Goal: Task Accomplishment & Management: Manage account settings

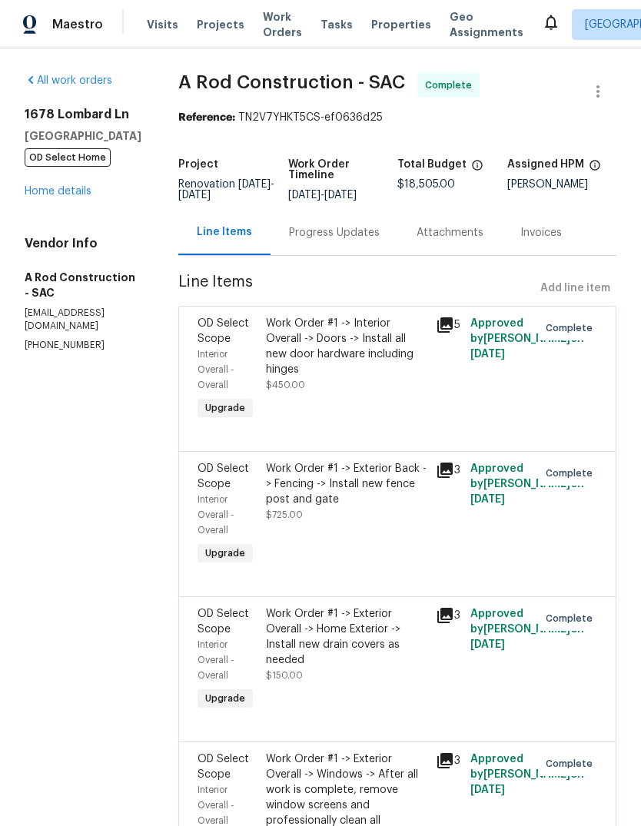
click at [154, 18] on span "Visits" at bounding box center [162, 24] width 31 height 15
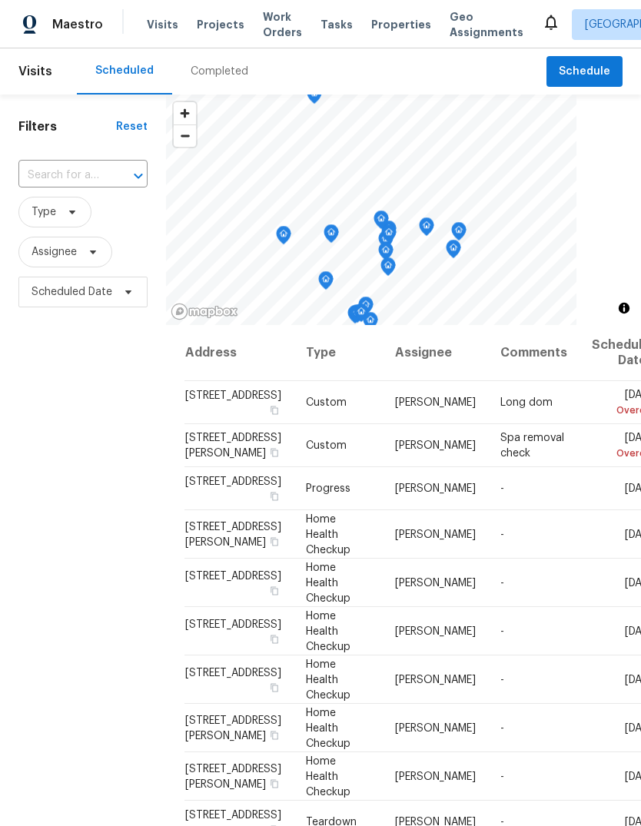
click at [82, 176] on input "text" at bounding box center [61, 176] width 86 height 24
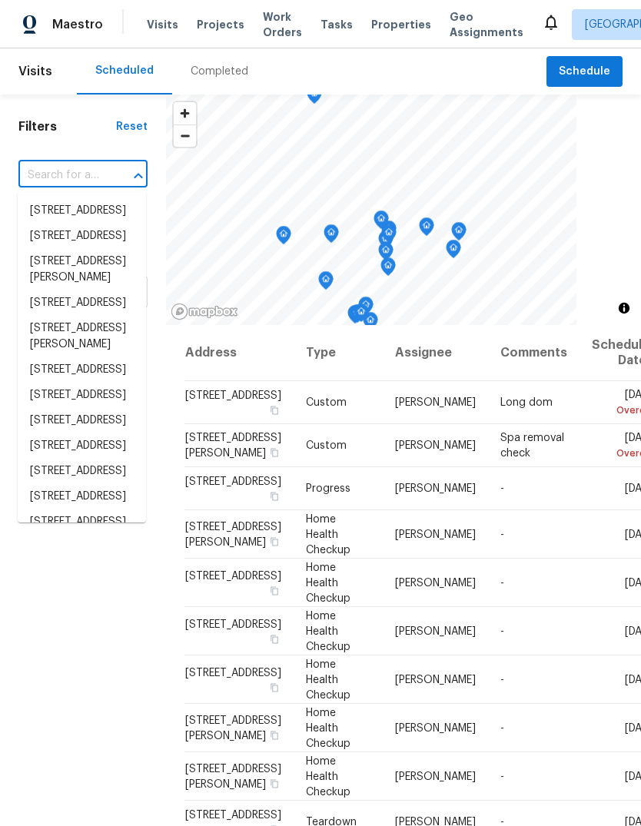
click at [81, 175] on input "text" at bounding box center [61, 176] width 86 height 24
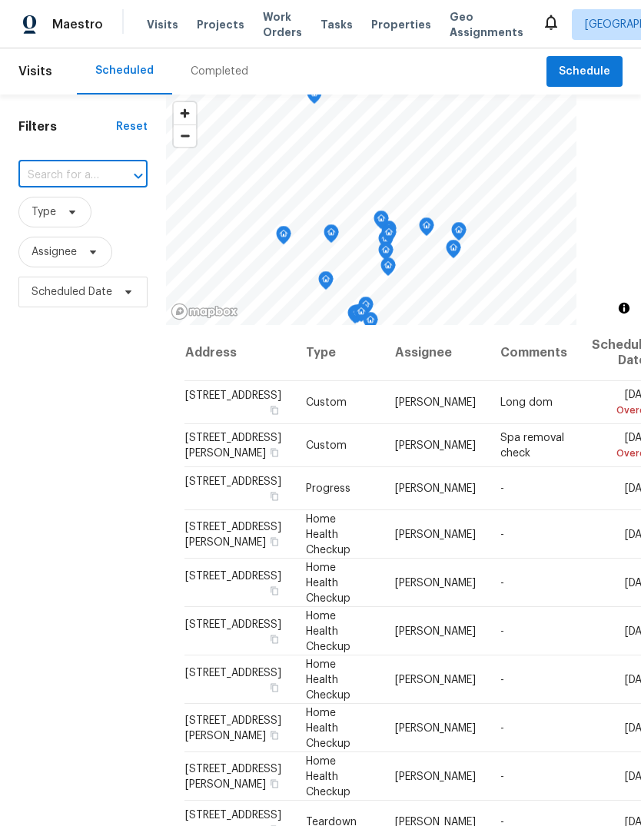
paste input "[STREET_ADDRESS]"
type input "[STREET_ADDRESS]"
click at [42, 214] on li "[STREET_ADDRESS]" at bounding box center [82, 210] width 128 height 25
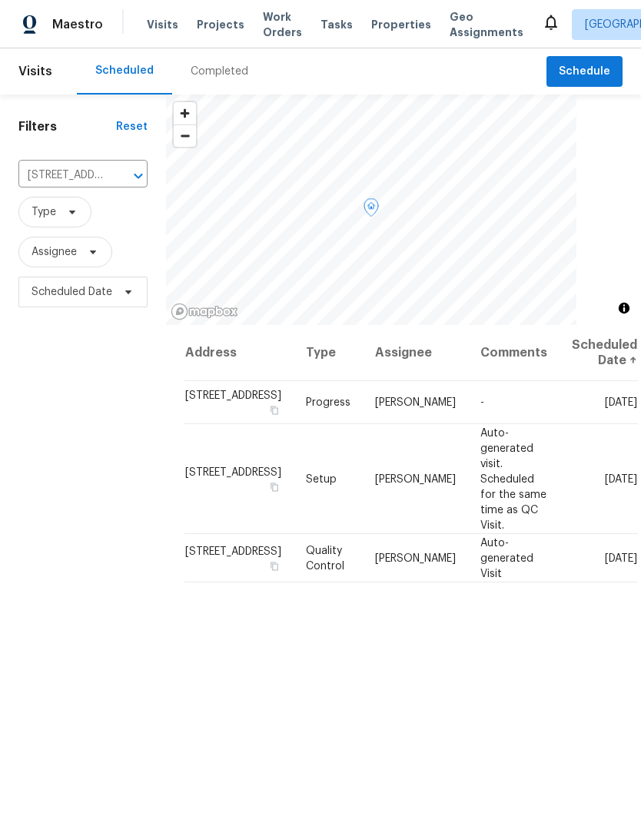
click at [0, 0] on icon at bounding box center [0, 0] width 0 height 0
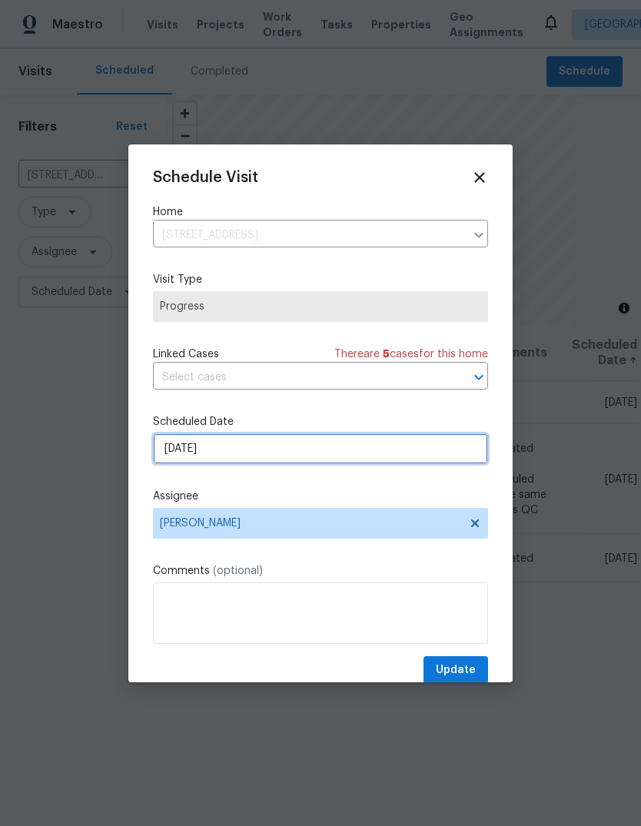
click at [337, 457] on input "[DATE]" at bounding box center [320, 448] width 335 height 31
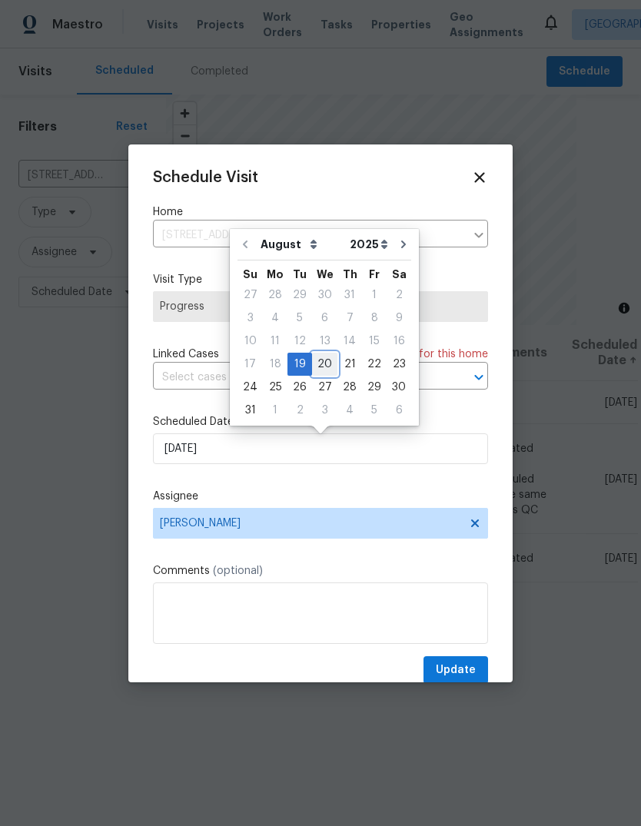
click at [325, 364] on div "20" at bounding box center [324, 364] width 25 height 22
type input "[DATE]"
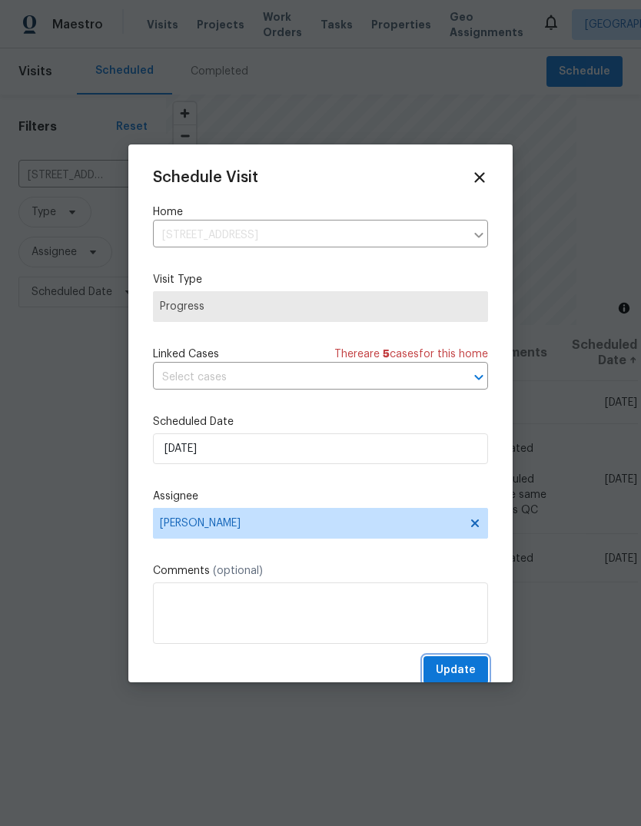
click at [464, 673] on span "Update" at bounding box center [456, 670] width 40 height 19
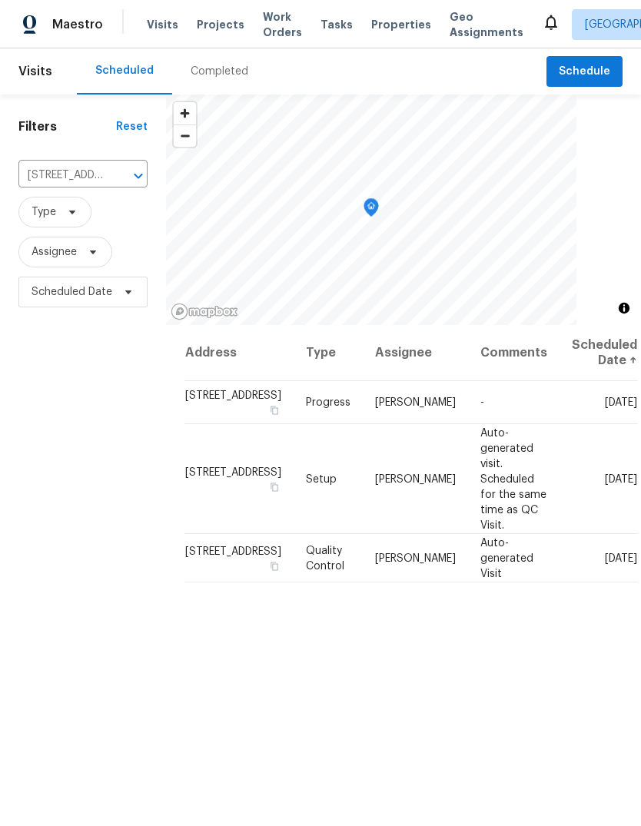
click at [124, 179] on icon "Clear" at bounding box center [118, 175] width 15 height 15
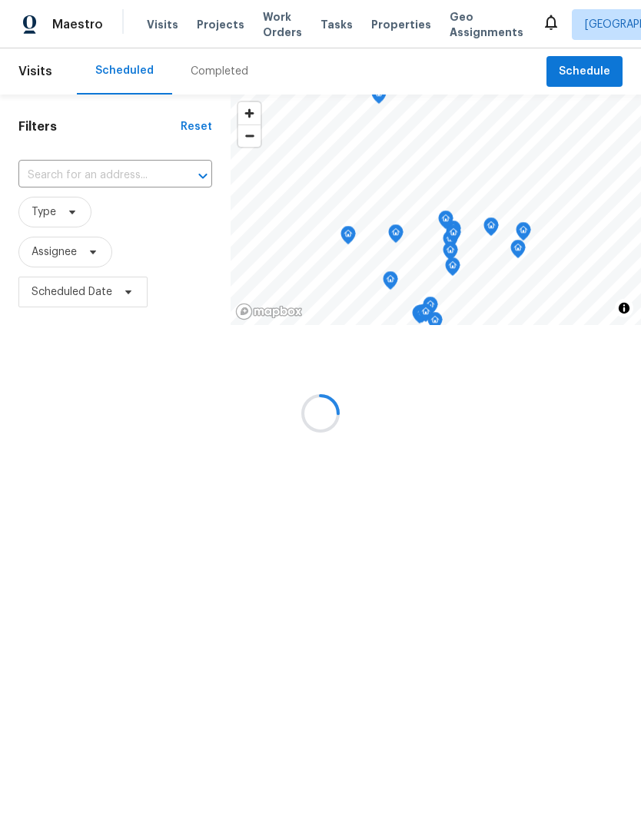
click at [116, 180] on div at bounding box center [320, 413] width 641 height 826
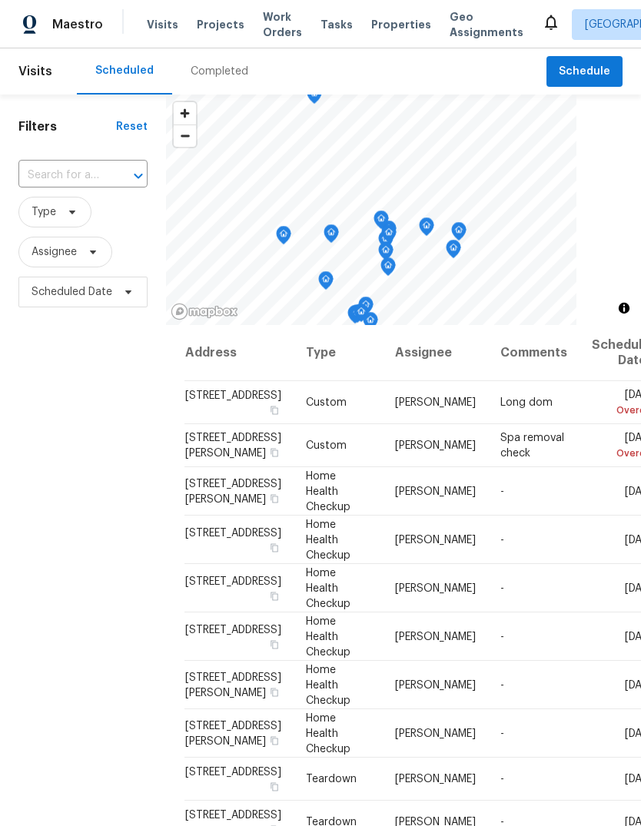
click at [94, 174] on input "text" at bounding box center [61, 176] width 86 height 24
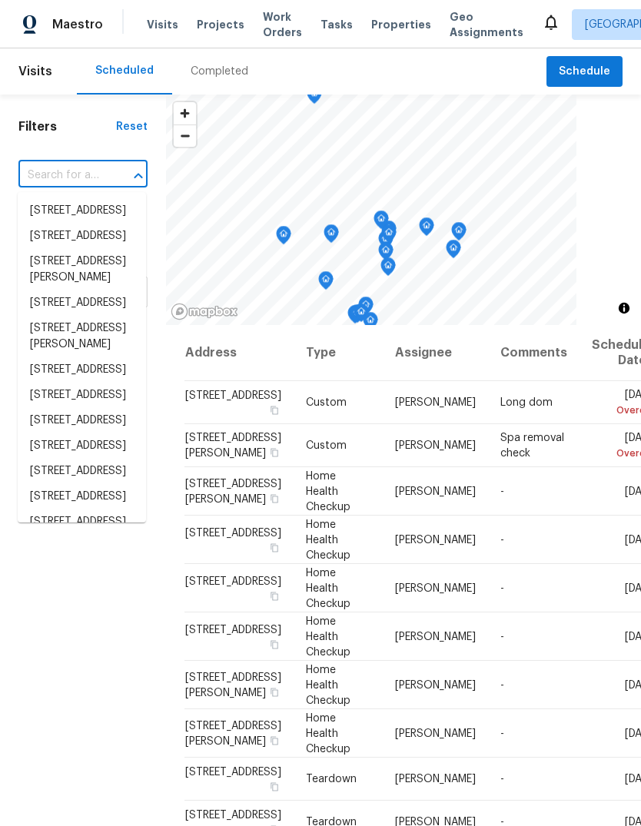
click at [93, 177] on input "text" at bounding box center [61, 176] width 86 height 24
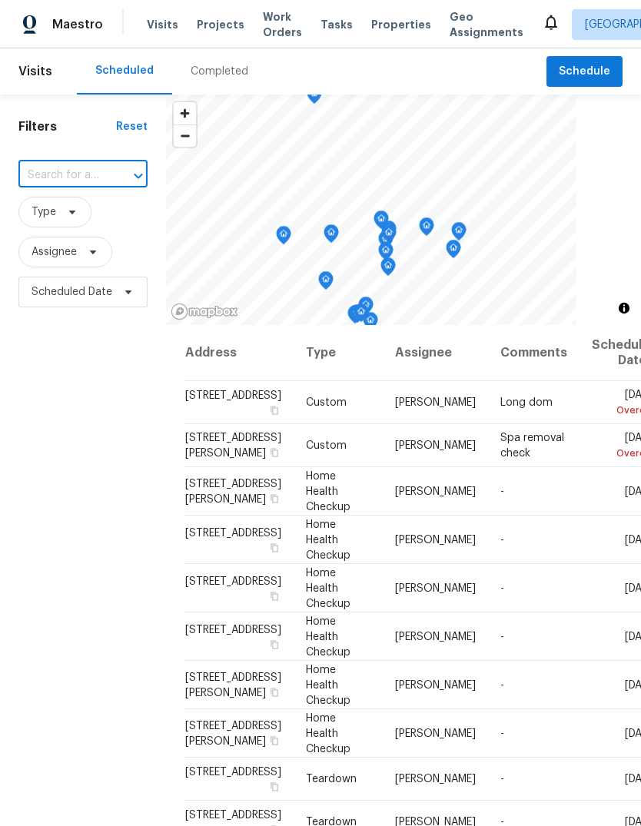
paste input "[STREET_ADDRESS][PERSON_NAME]"
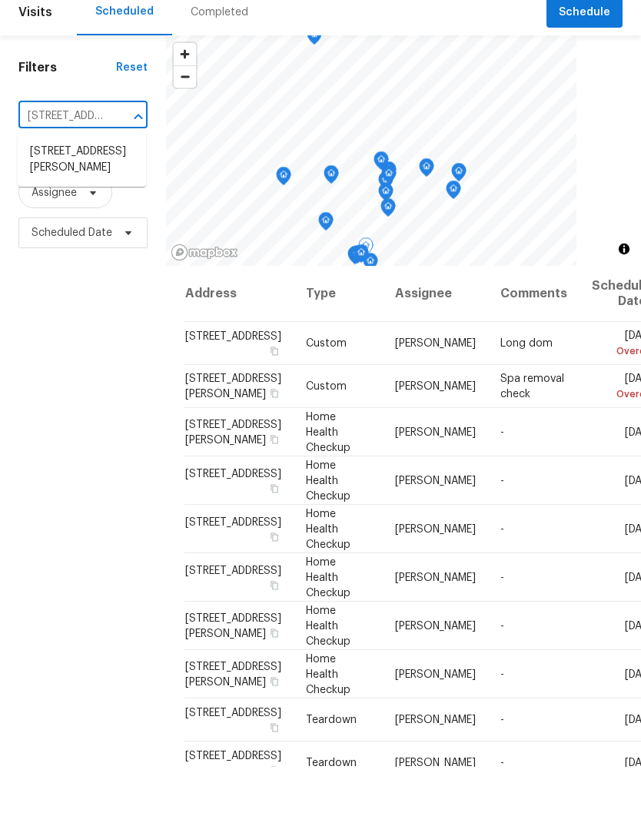
type input "[STREET_ADDRESS][PERSON_NAME]"
click at [0, 0] on span at bounding box center [0, 0] width 0 height 0
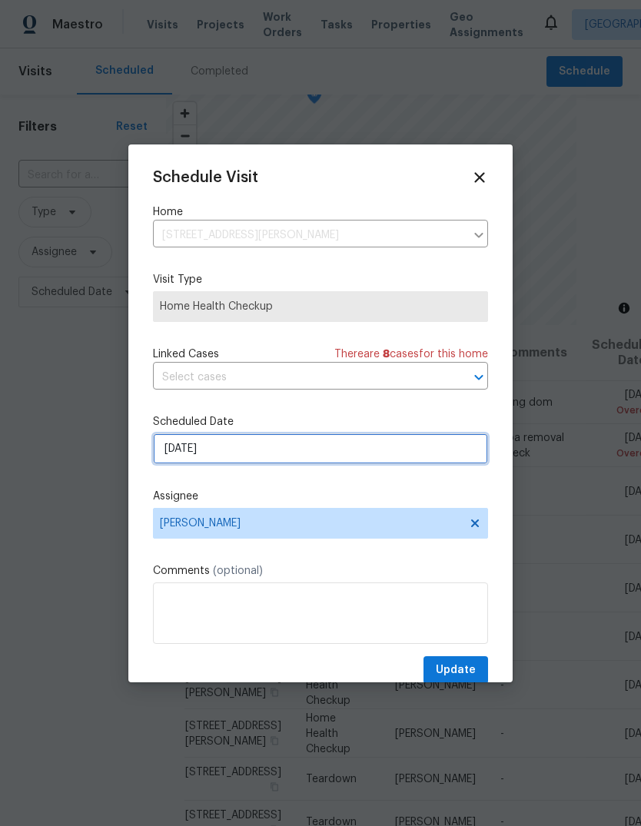
click at [377, 464] on input "[DATE]" at bounding box center [320, 448] width 335 height 31
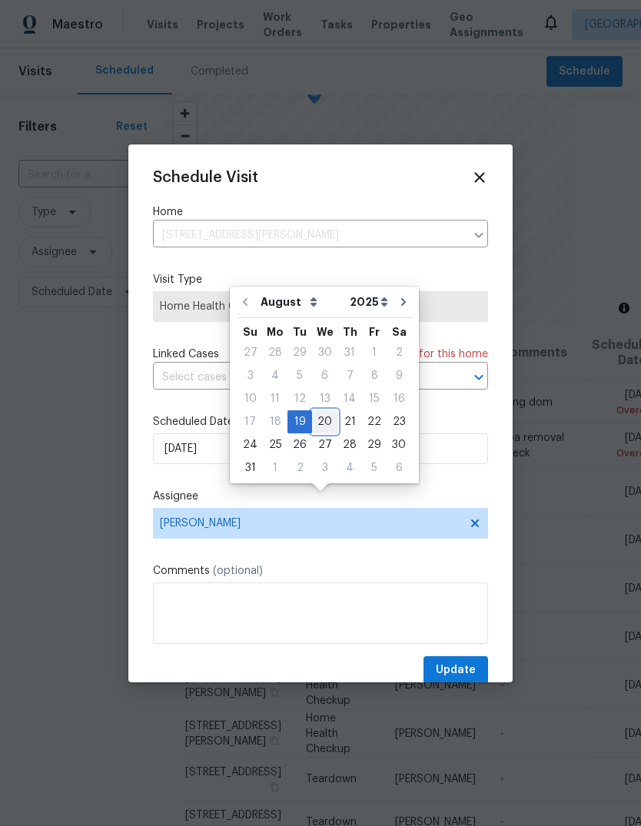
click at [325, 411] on div "20" at bounding box center [324, 422] width 25 height 22
type input "[DATE]"
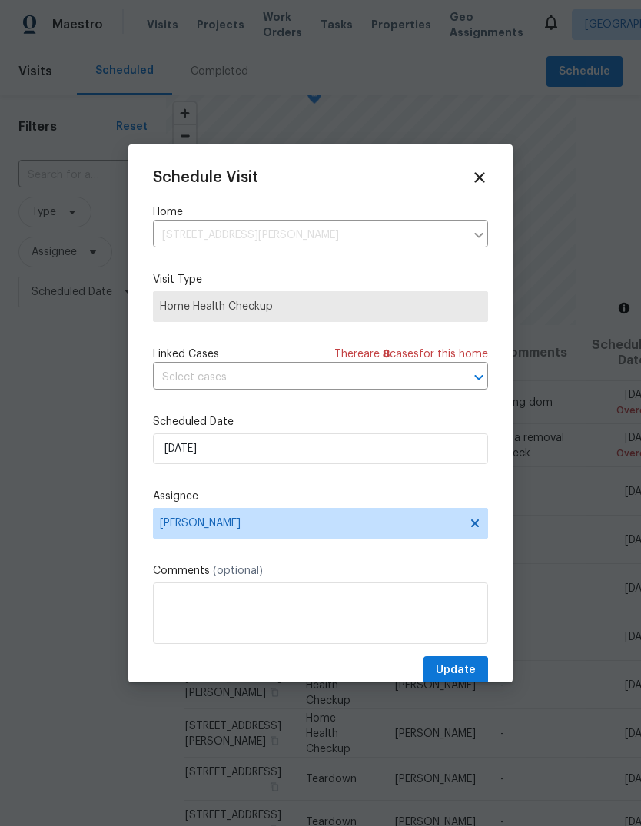
click at [464, 671] on span "Update" at bounding box center [456, 670] width 40 height 19
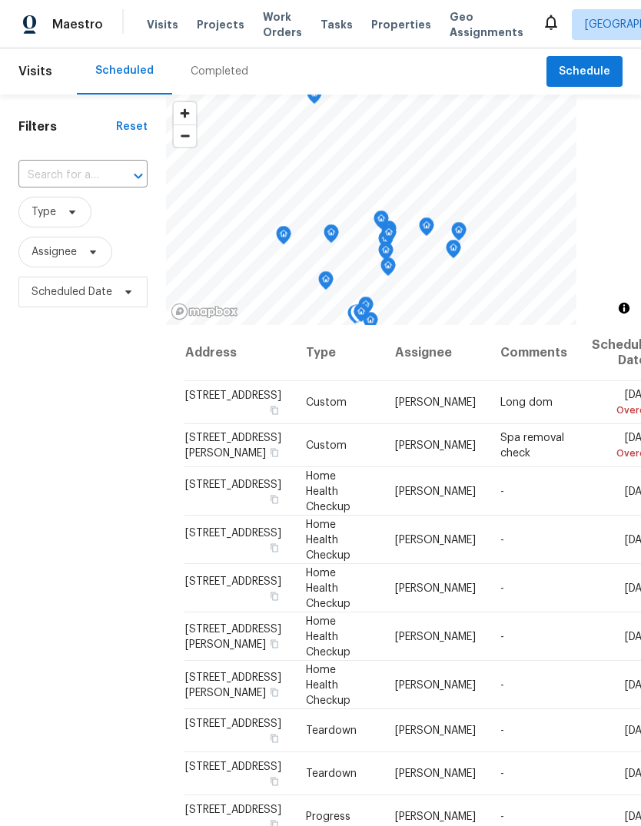
click at [0, 0] on icon at bounding box center [0, 0] width 0 height 0
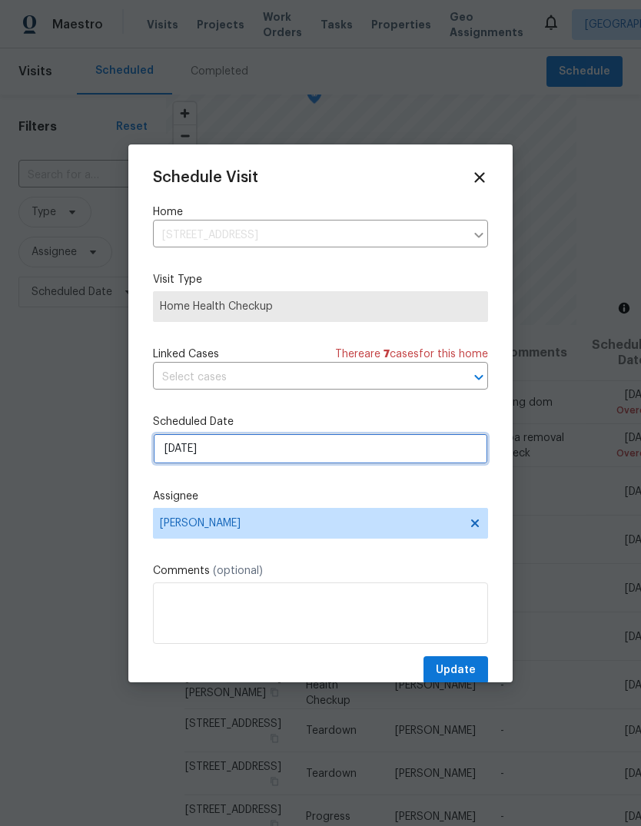
click at [301, 455] on input "[DATE]" at bounding box center [320, 448] width 335 height 31
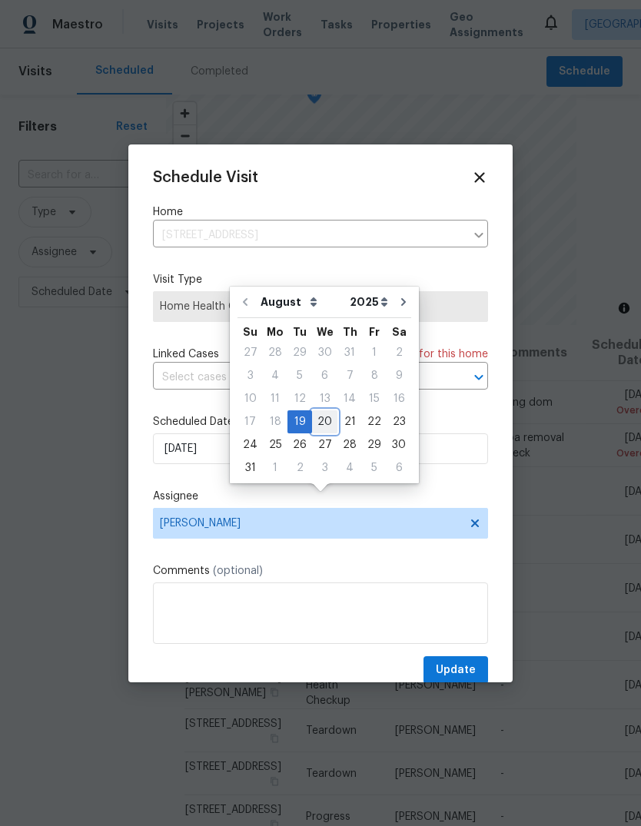
click at [327, 411] on div "20" at bounding box center [324, 422] width 25 height 22
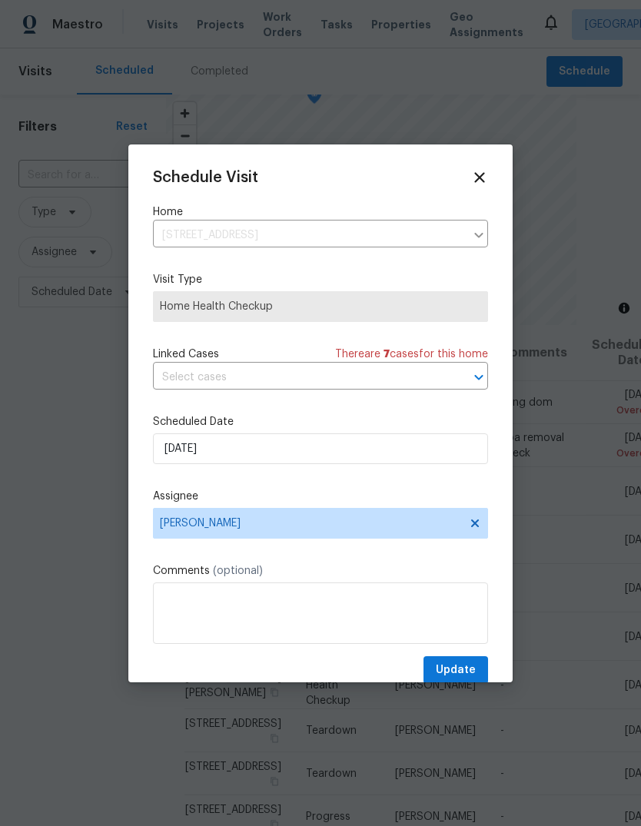
type input "[DATE]"
click at [467, 670] on span "Update" at bounding box center [456, 670] width 40 height 19
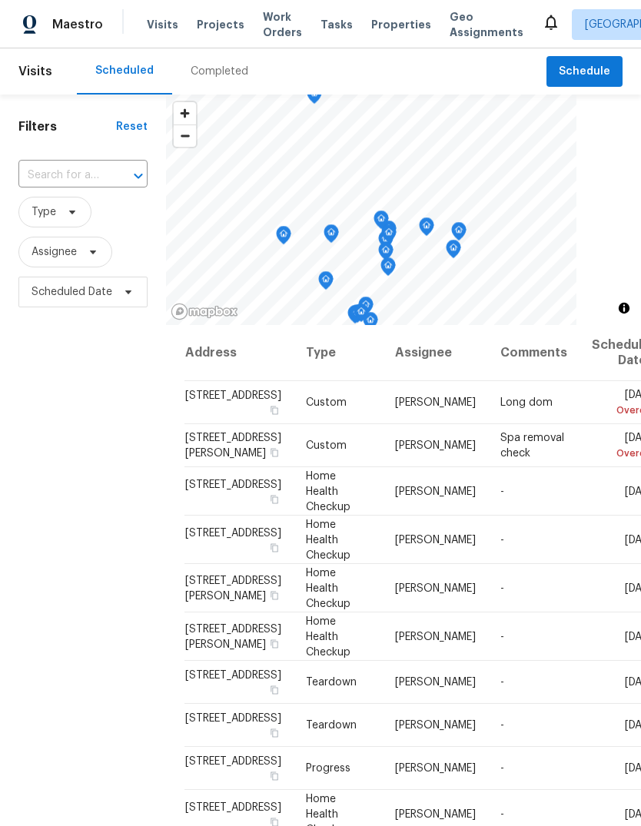
click at [124, 165] on div at bounding box center [128, 176] width 40 height 22
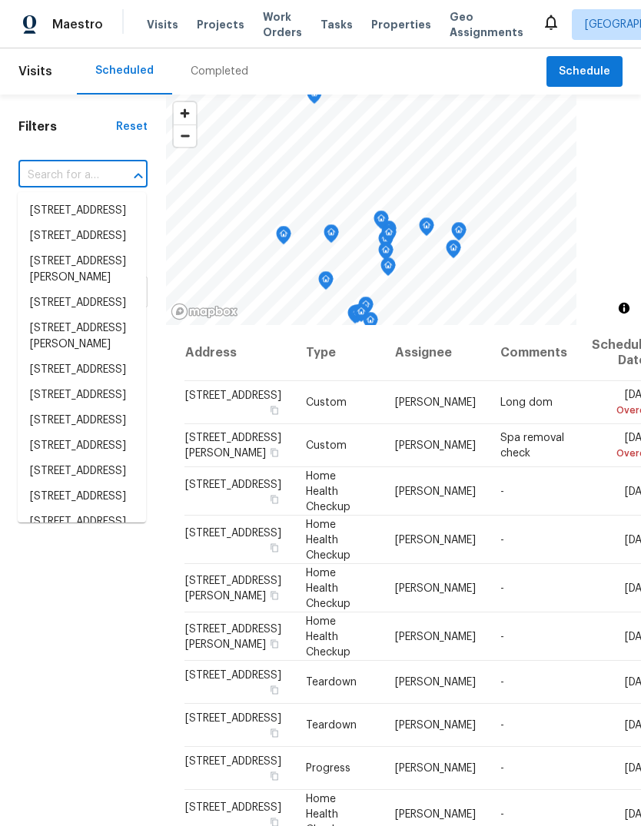
click at [93, 164] on input "text" at bounding box center [61, 176] width 86 height 24
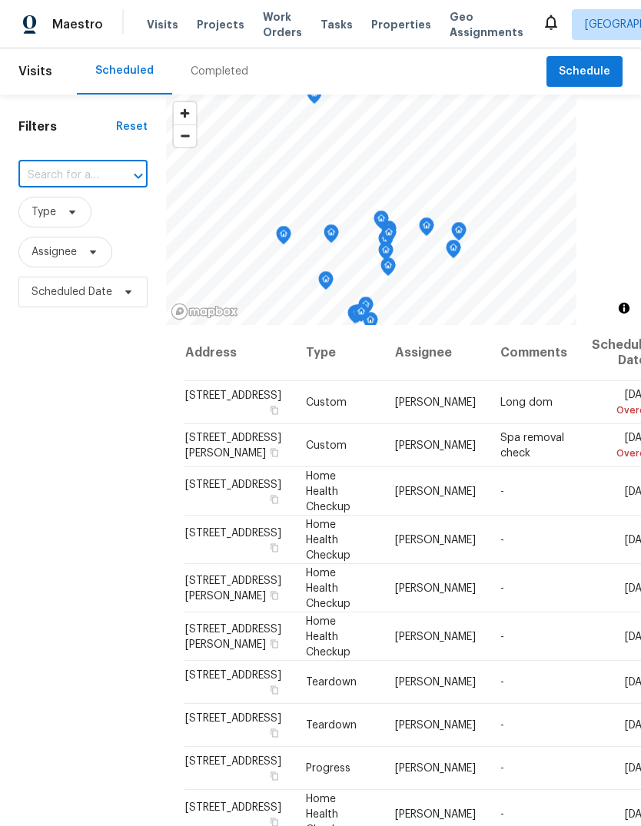
paste input "[STREET_ADDRESS]"
type input "[STREET_ADDRESS]"
click at [68, 198] on li "[STREET_ADDRESS]" at bounding box center [82, 210] width 128 height 25
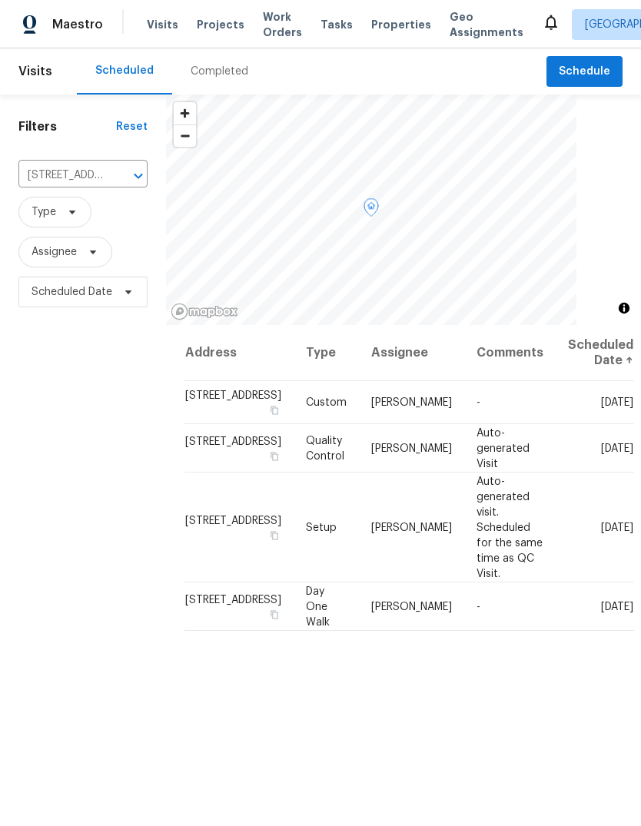
click at [0, 0] on icon at bounding box center [0, 0] width 0 height 0
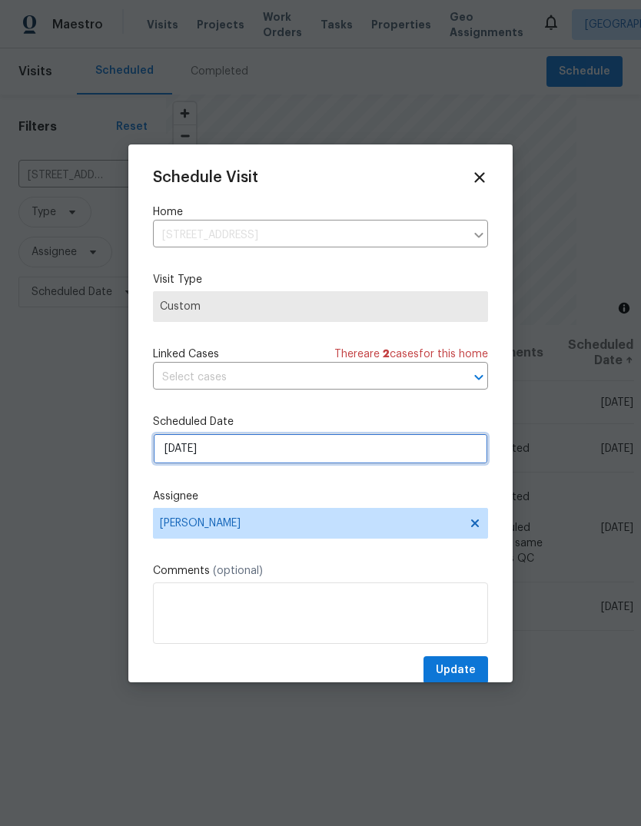
click at [332, 459] on input "[DATE]" at bounding box center [320, 448] width 335 height 31
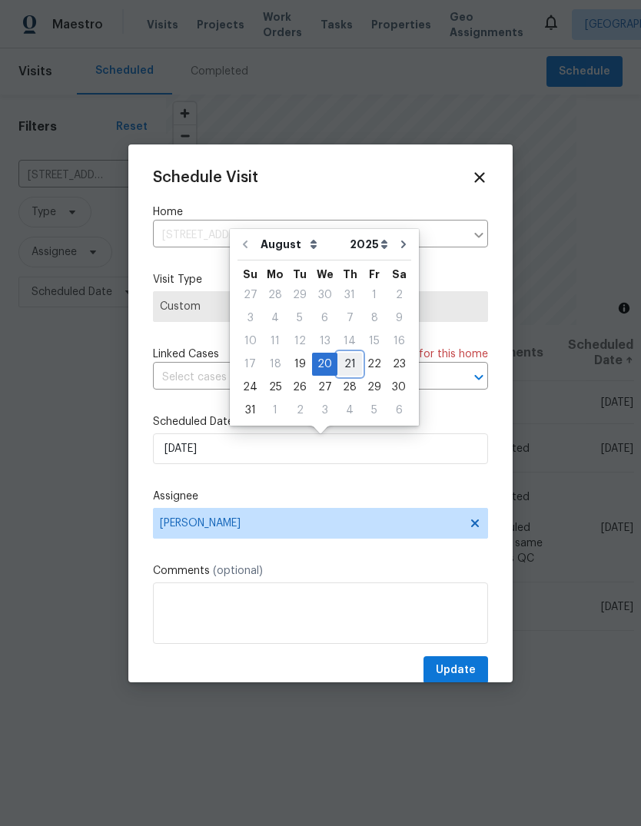
click at [343, 363] on div "21" at bounding box center [349, 364] width 25 height 22
type input "[DATE]"
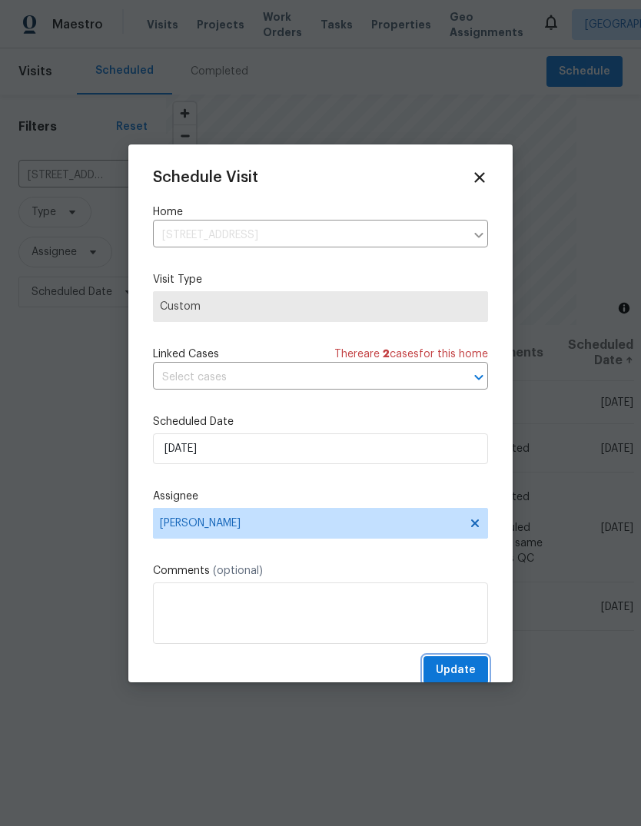
click at [466, 673] on span "Update" at bounding box center [456, 670] width 40 height 19
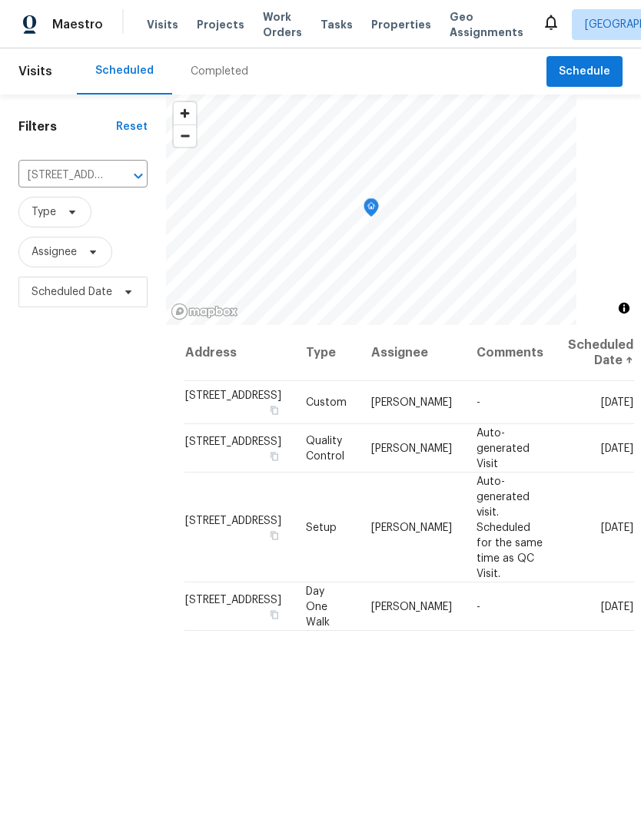
click at [114, 178] on icon "Clear" at bounding box center [118, 175] width 15 height 15
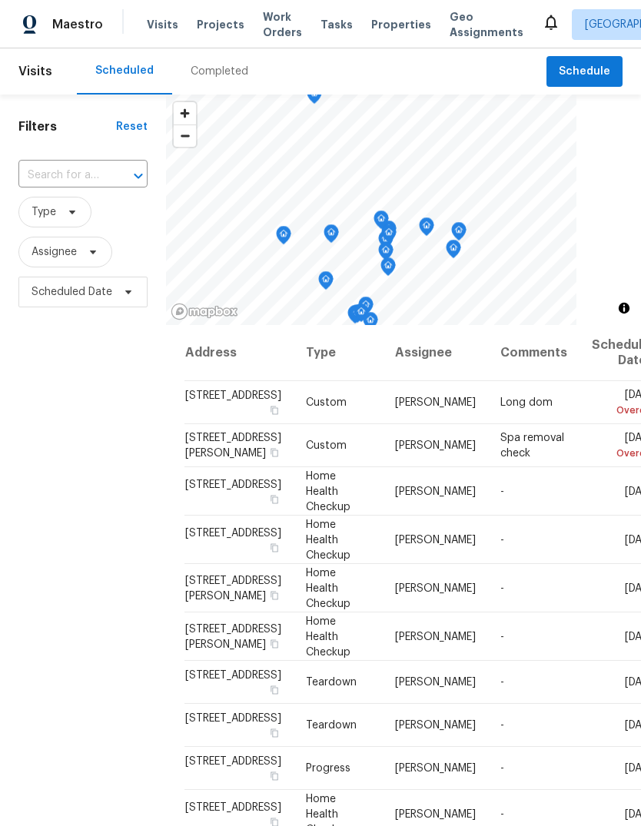
click at [102, 168] on input "text" at bounding box center [61, 176] width 86 height 24
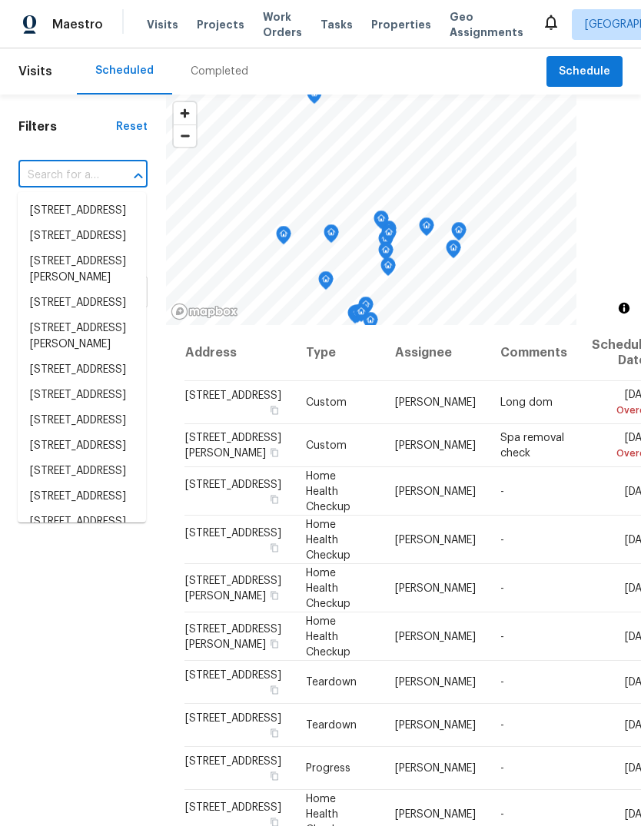
click at [95, 179] on input "text" at bounding box center [61, 176] width 86 height 24
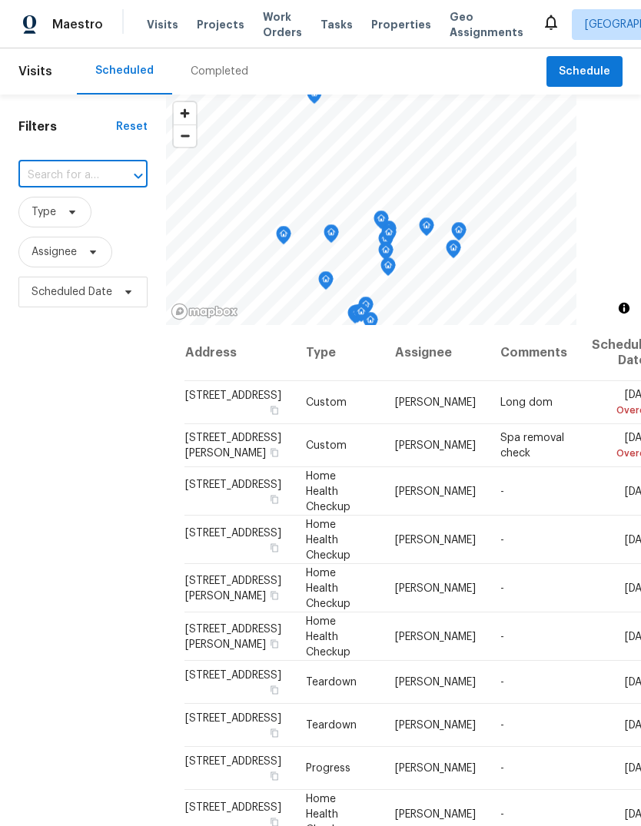
paste input "[STREET_ADDRESS]"
type input "[STREET_ADDRESS]"
click at [45, 224] on li "[STREET_ADDRESS]" at bounding box center [82, 210] width 128 height 25
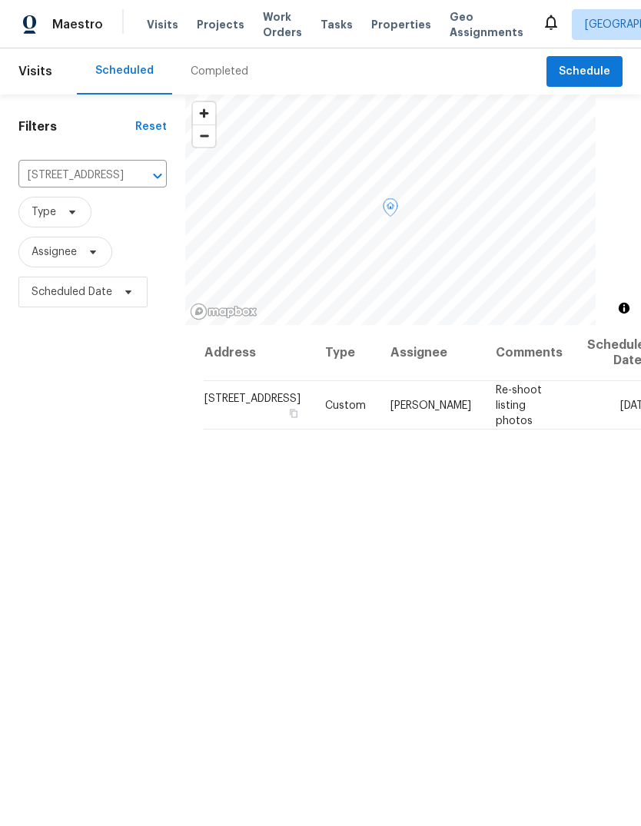
click at [0, 0] on icon at bounding box center [0, 0] width 0 height 0
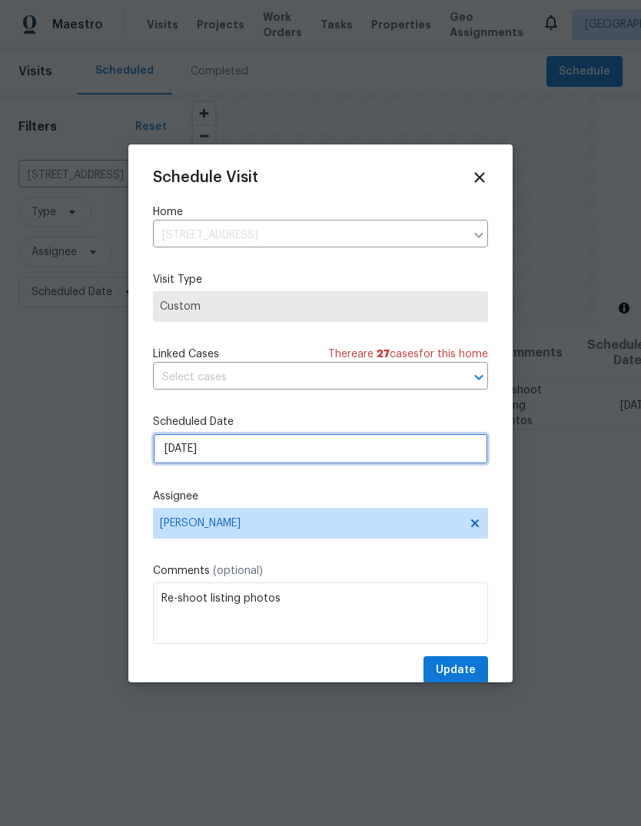
click at [372, 458] on input "[DATE]" at bounding box center [320, 448] width 335 height 31
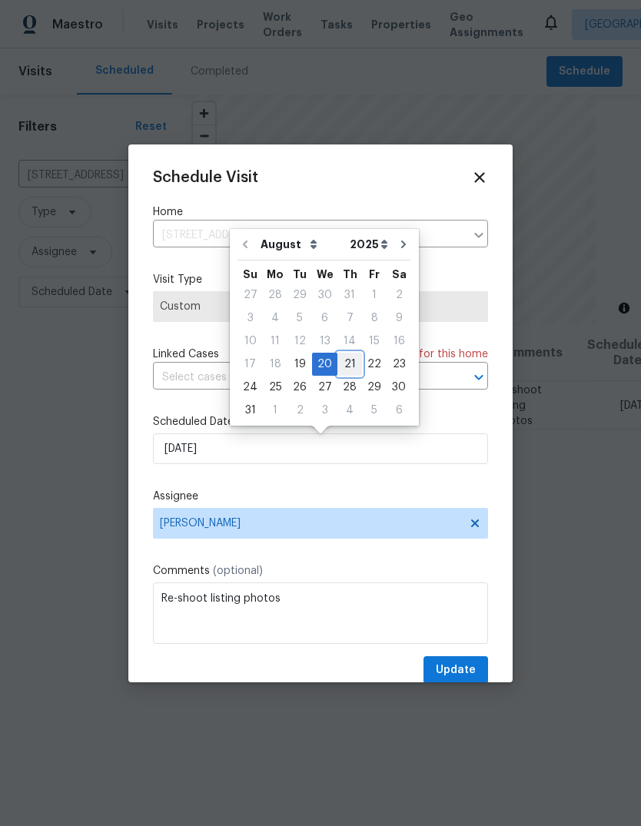
click at [343, 365] on div "21" at bounding box center [349, 364] width 25 height 22
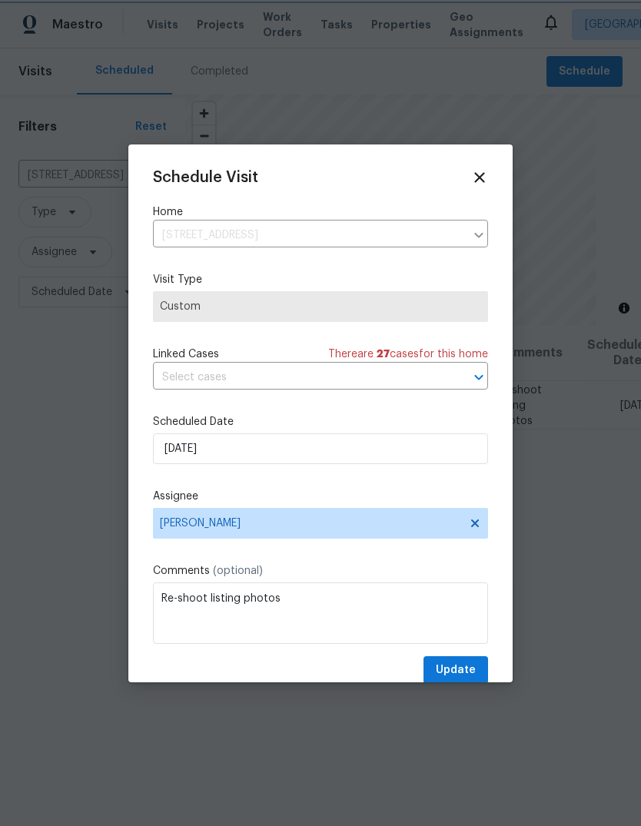
type input "[DATE]"
click at [471, 668] on span "Update" at bounding box center [456, 670] width 40 height 19
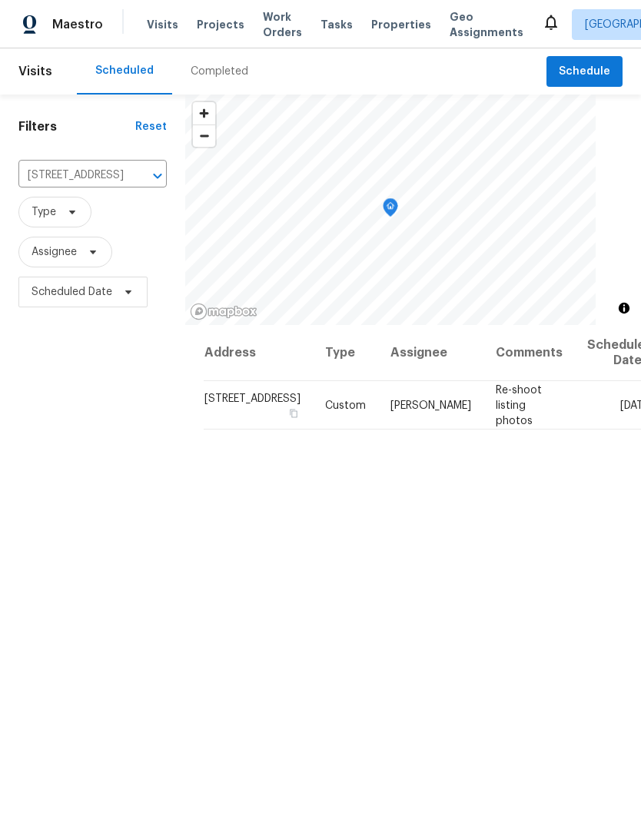
click at [133, 176] on icon "Clear" at bounding box center [137, 175] width 9 height 9
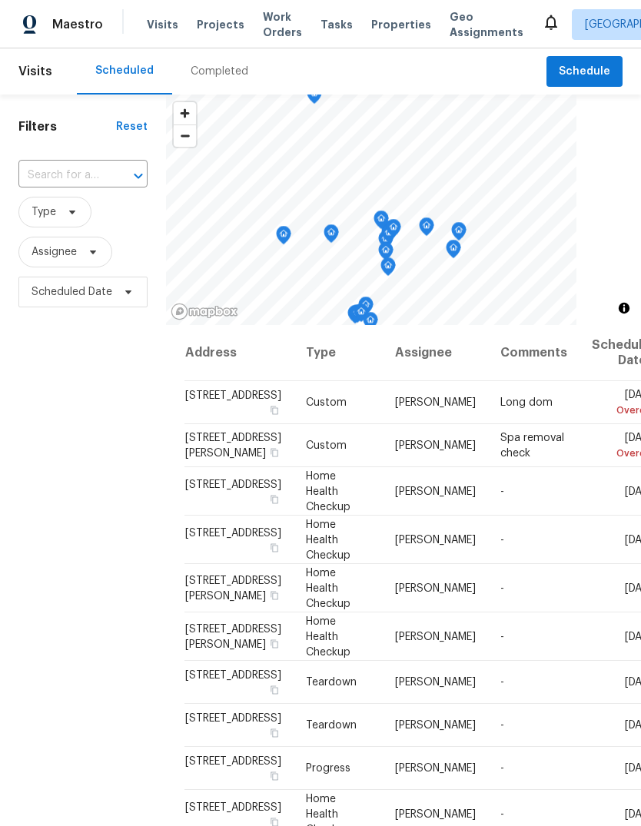
click at [85, 176] on input "text" at bounding box center [61, 176] width 86 height 24
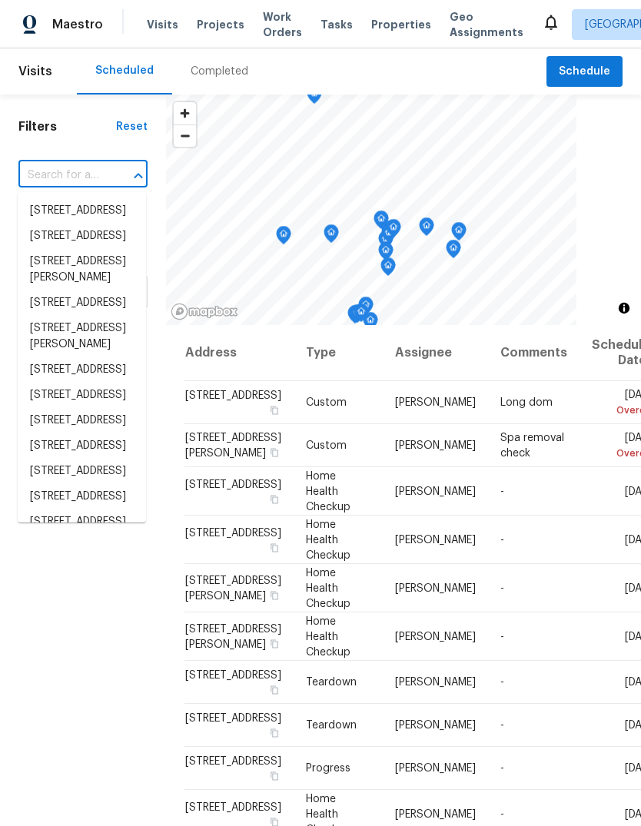
click at [83, 177] on input "text" at bounding box center [61, 176] width 86 height 24
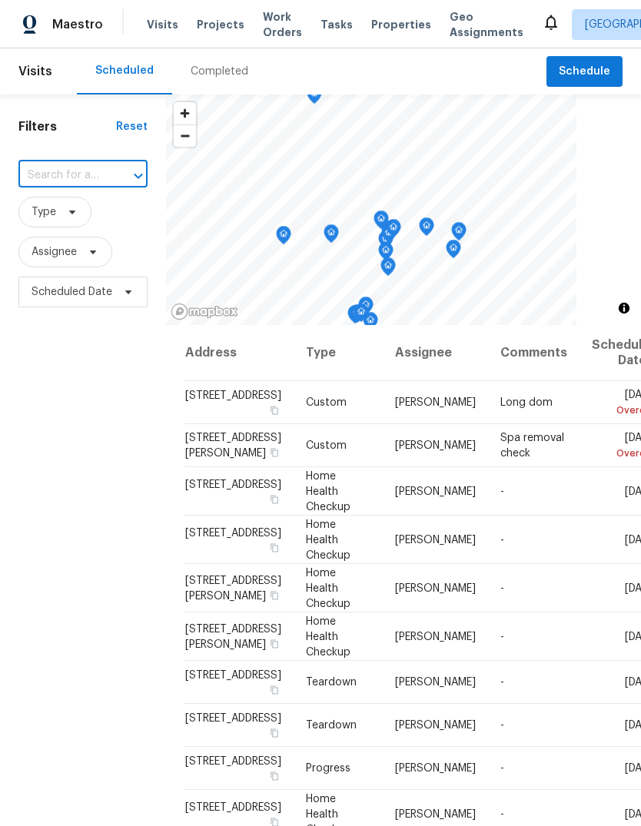
paste input "[STREET_ADDRESS]"
type input "[STREET_ADDRESS]"
click at [42, 220] on li "[STREET_ADDRESS]" at bounding box center [82, 210] width 128 height 25
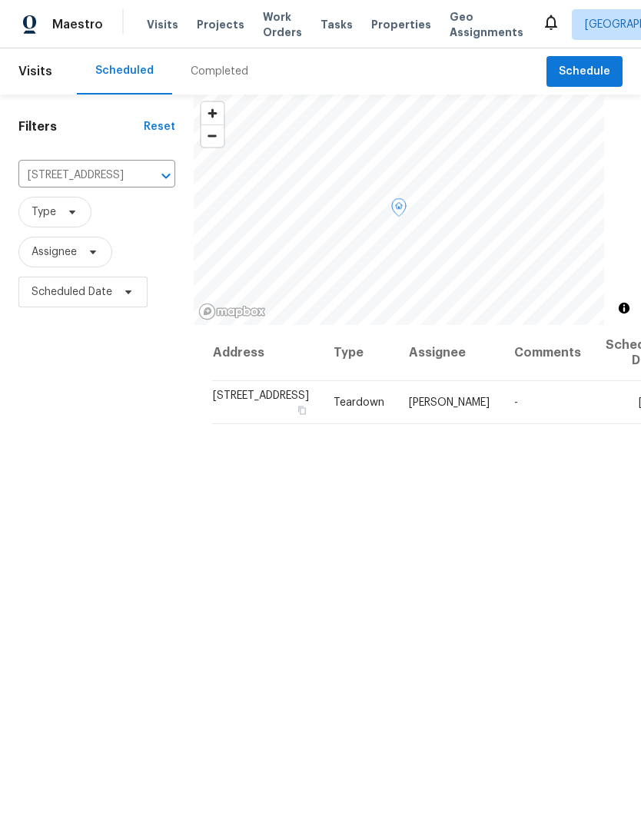
click at [0, 0] on icon at bounding box center [0, 0] width 0 height 0
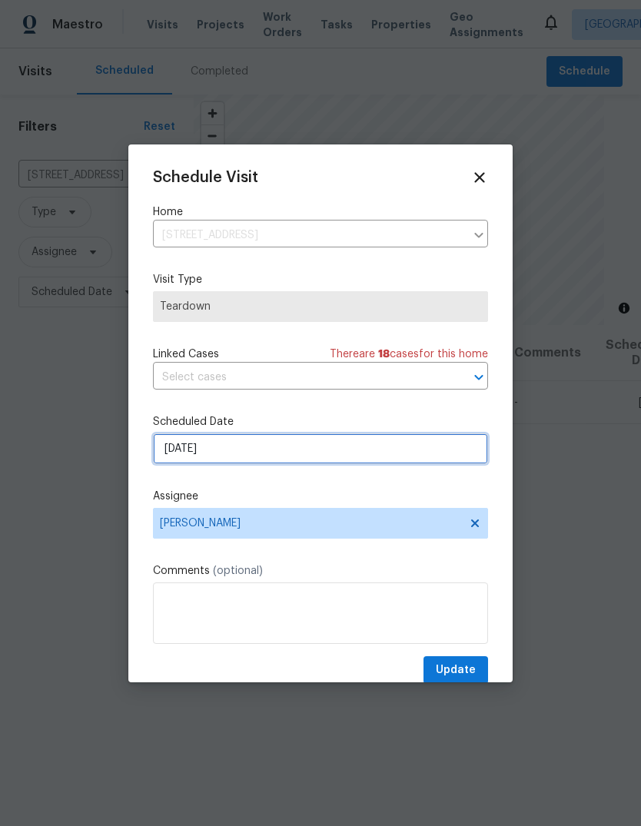
click at [324, 453] on input "[DATE]" at bounding box center [320, 448] width 335 height 31
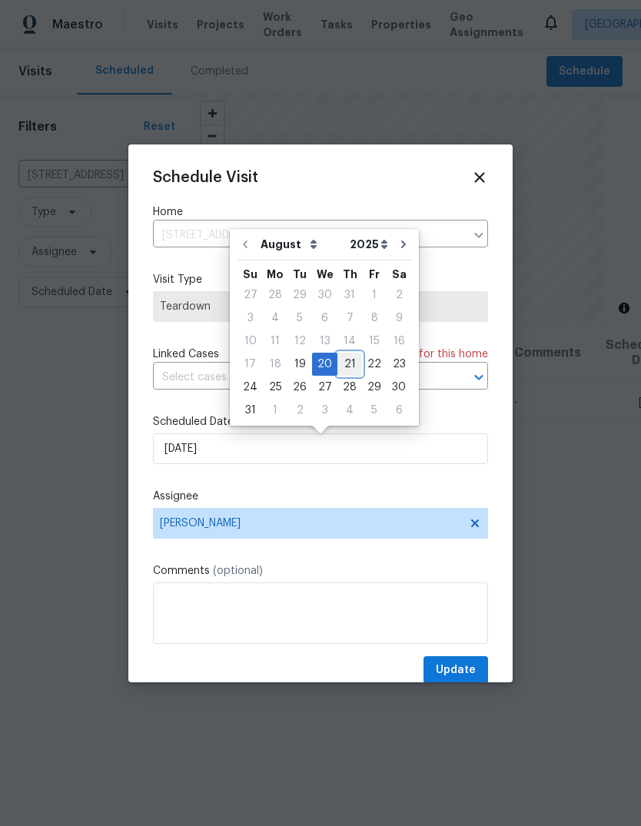
click at [338, 359] on div "21" at bounding box center [349, 364] width 25 height 22
type input "[DATE]"
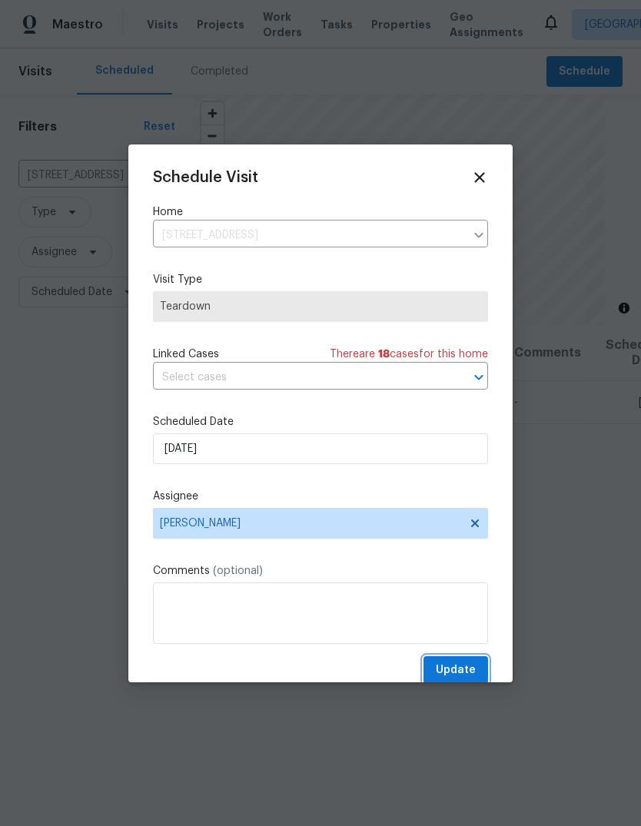
click at [472, 678] on span "Update" at bounding box center [456, 670] width 40 height 19
